Goal: Task Accomplishment & Management: Manage account settings

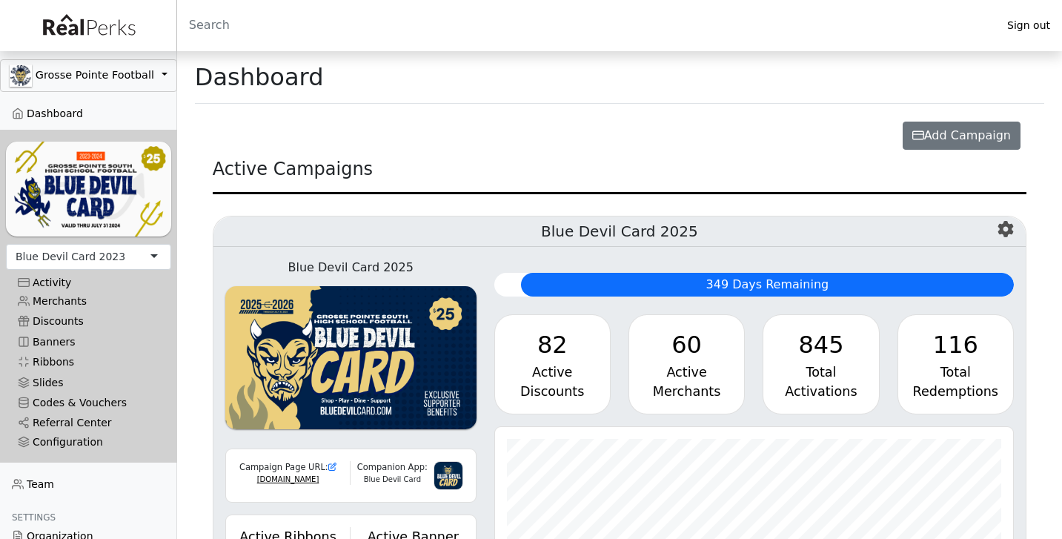
click at [120, 266] on div "Blue Devil Card 2023" at bounding box center [88, 257] width 165 height 26
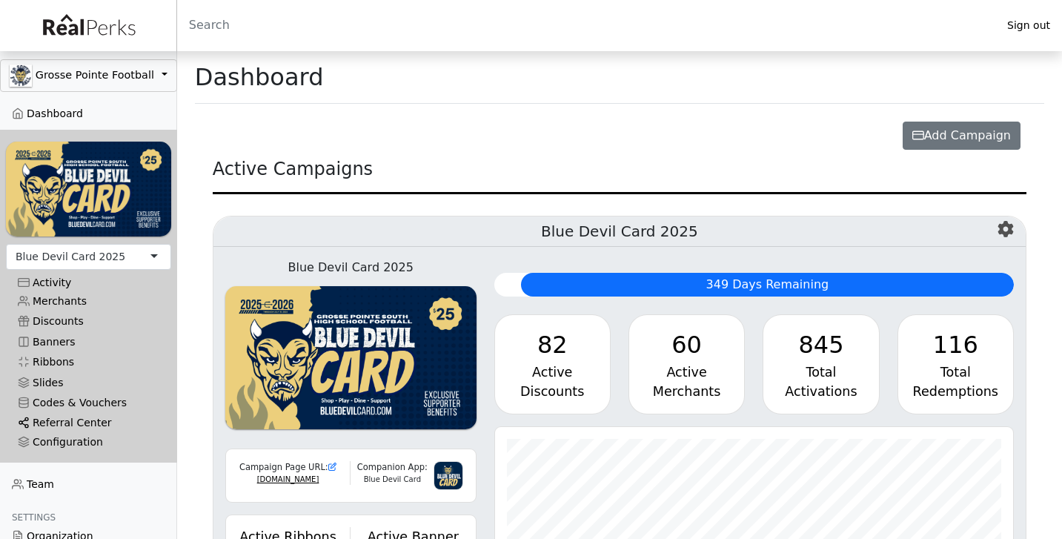
scroll to position [171, 519]
click at [63, 420] on link "Referral Center" at bounding box center [88, 423] width 165 height 20
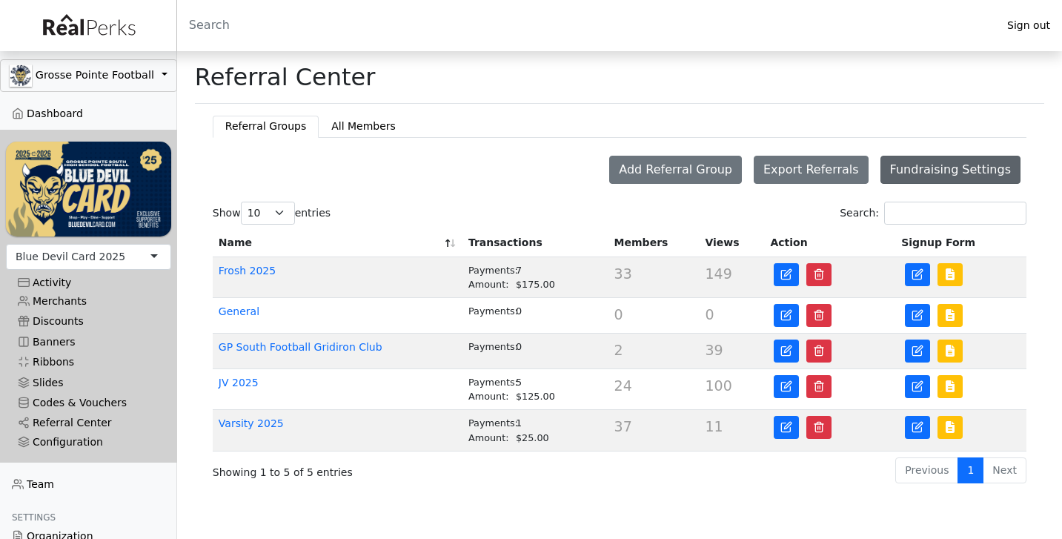
click at [953, 169] on button "Fundraising Settings" at bounding box center [951, 170] width 140 height 28
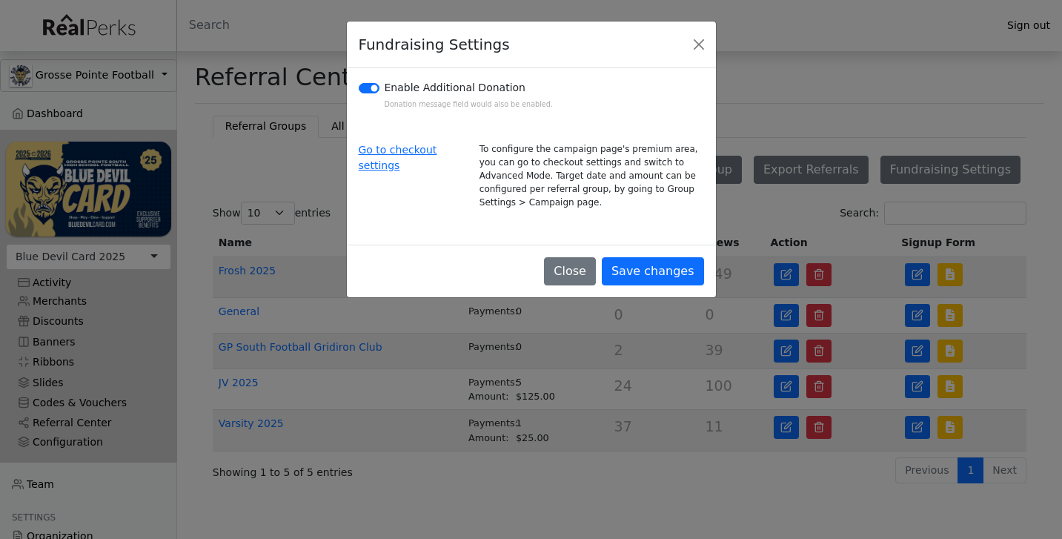
click at [402, 158] on div "Go to checkout settings" at bounding box center [410, 175] width 121 height 67
click at [401, 152] on link "Go to checkout settings" at bounding box center [398, 157] width 79 height 27
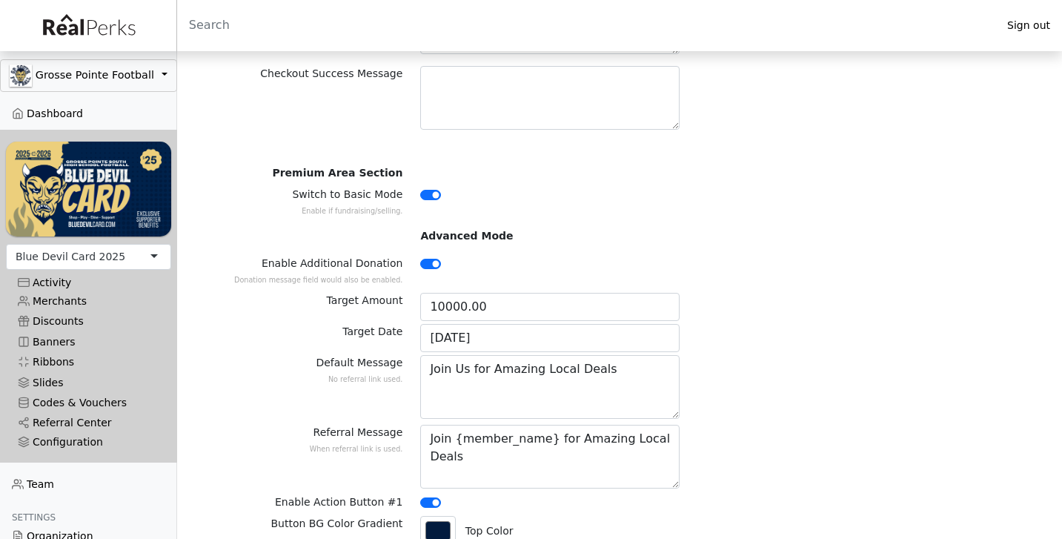
scroll to position [291, 0]
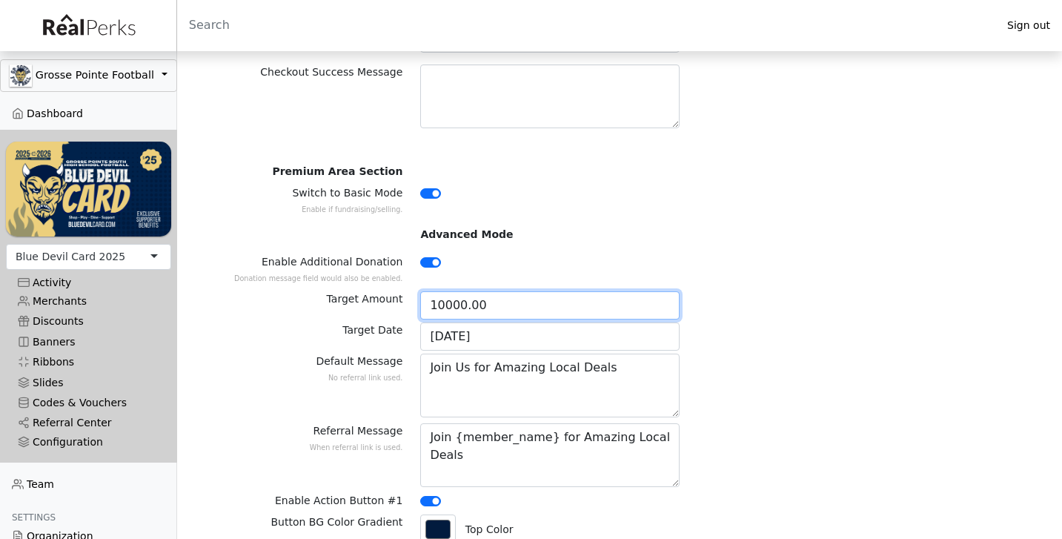
click at [488, 315] on input "10000.00" at bounding box center [549, 305] width 259 height 28
type input "2000"
click at [787, 348] on div "Target Date 11/01/2025" at bounding box center [620, 337] width 832 height 31
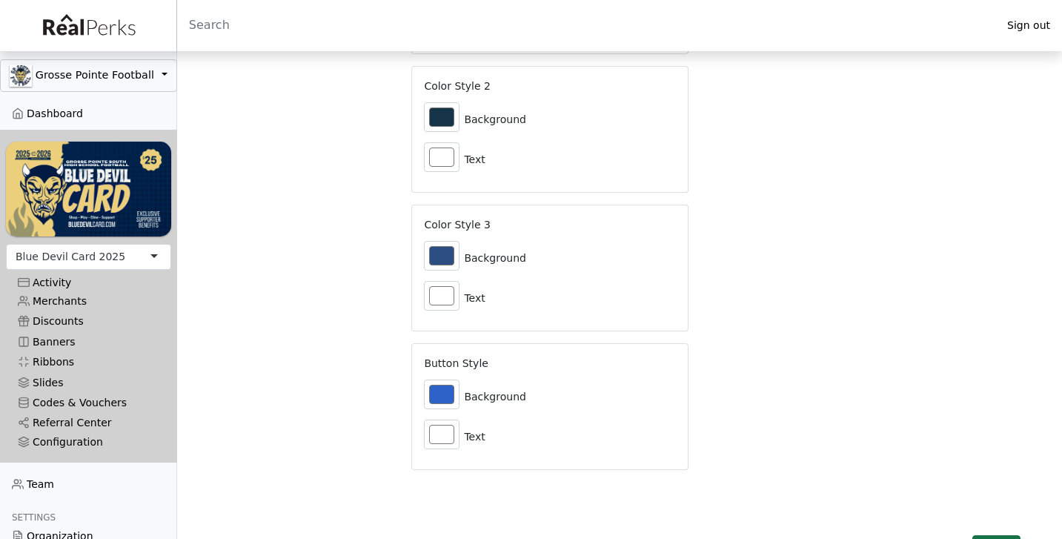
scroll to position [2564, 0]
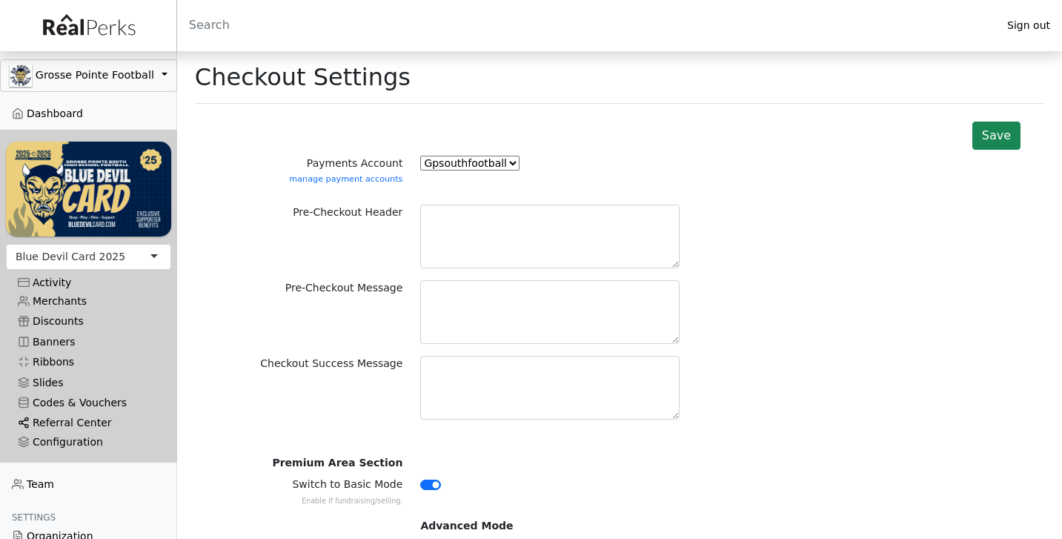
click at [82, 420] on link "Referral Center" at bounding box center [88, 423] width 165 height 20
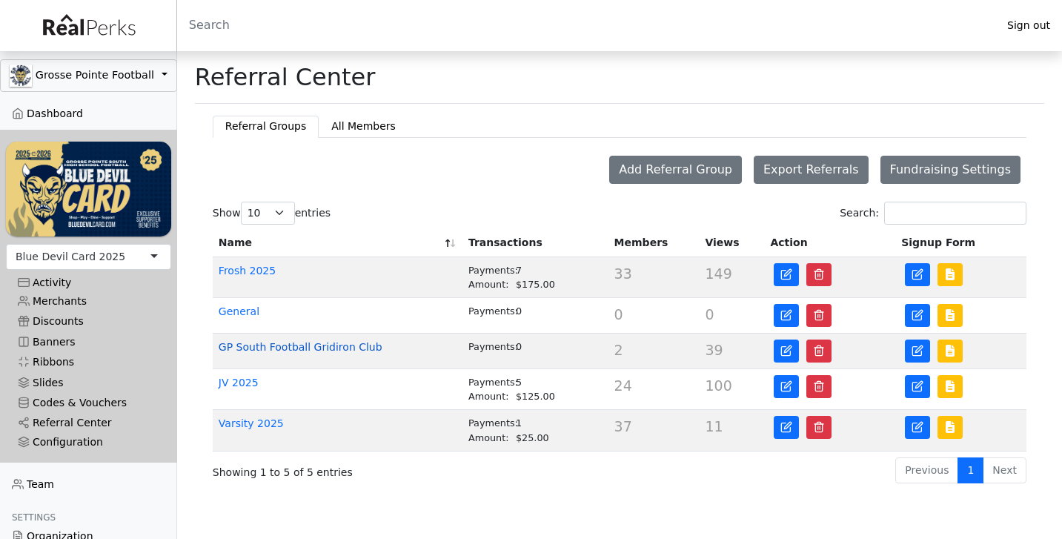
click link "GP South Football Gridiron Club"
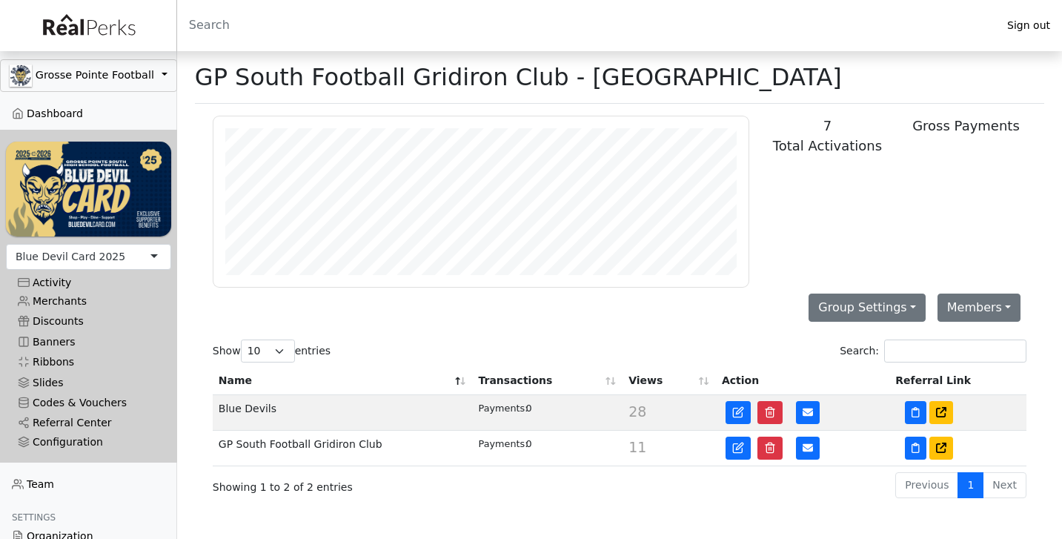
scroll to position [171, 535]
click at [944, 447] on icon at bounding box center [941, 448] width 10 height 10
click at [75, 423] on link "Referral Center" at bounding box center [88, 423] width 165 height 20
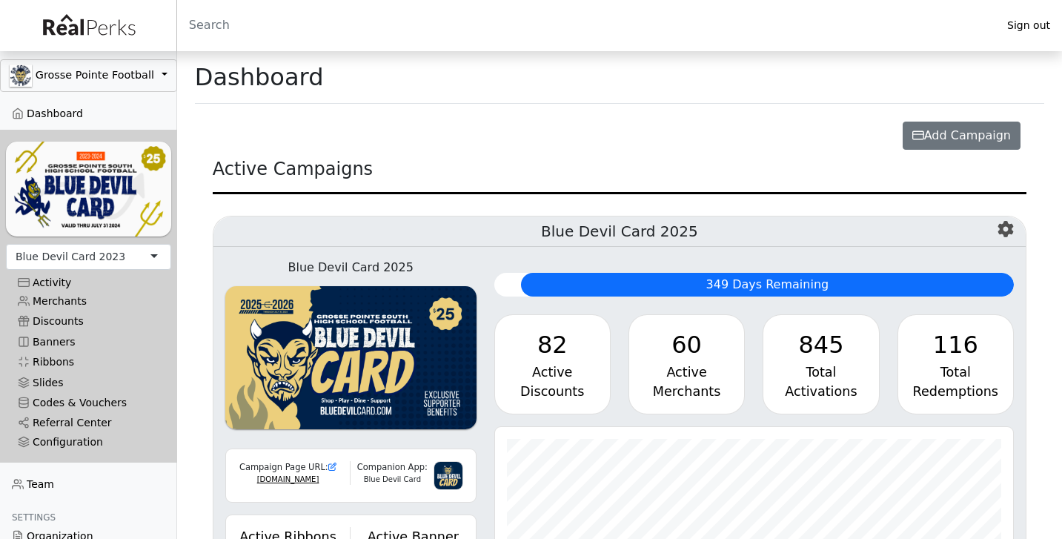
scroll to position [171, 519]
